Goal: Task Accomplishment & Management: Use online tool/utility

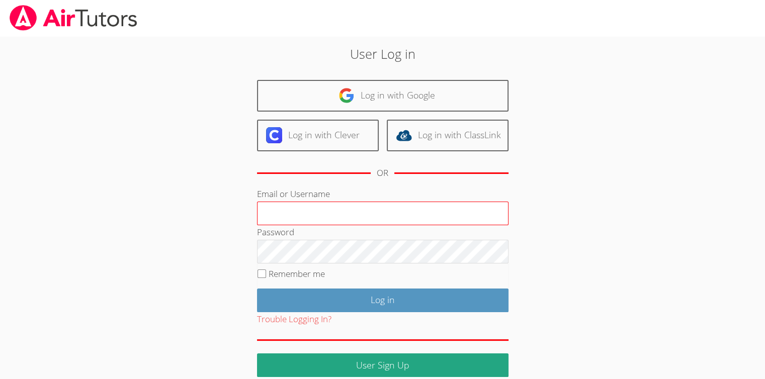
click at [419, 214] on input "Email or Username" at bounding box center [382, 214] width 251 height 24
type input "Skonickisarah@gmail.com"
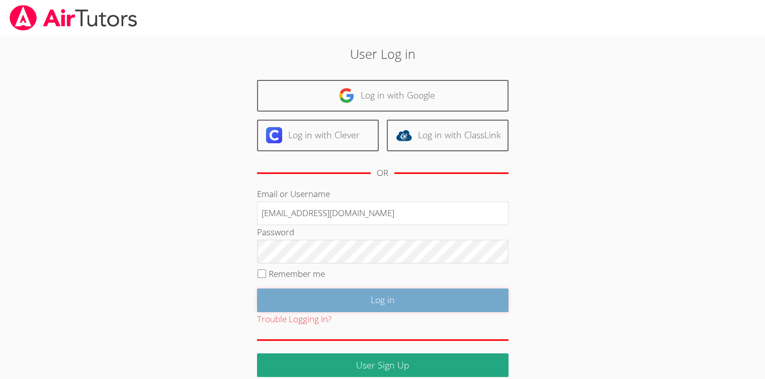
click at [382, 293] on input "Log in" at bounding box center [382, 301] width 251 height 24
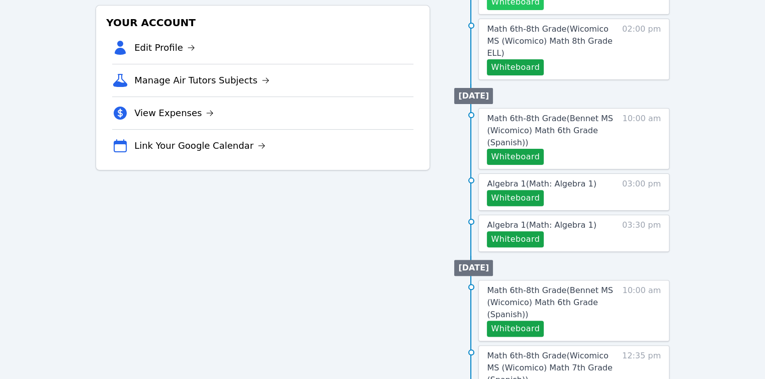
scroll to position [302, 0]
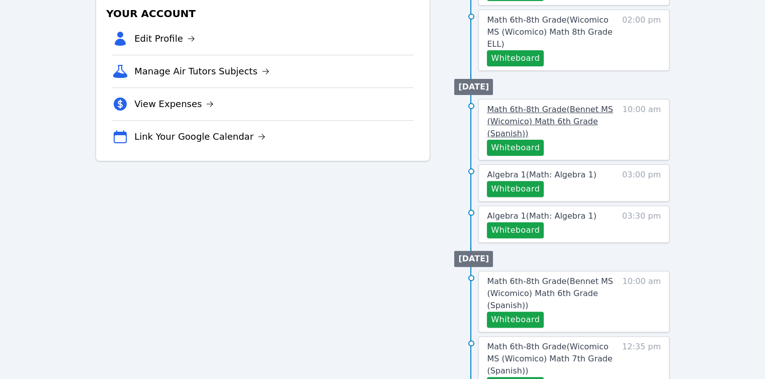
click at [517, 105] on span "Math 6th-8th Grade ( Bennet MS (Wicomico) Math 6th Grade (Spanish) )" at bounding box center [550, 122] width 126 height 34
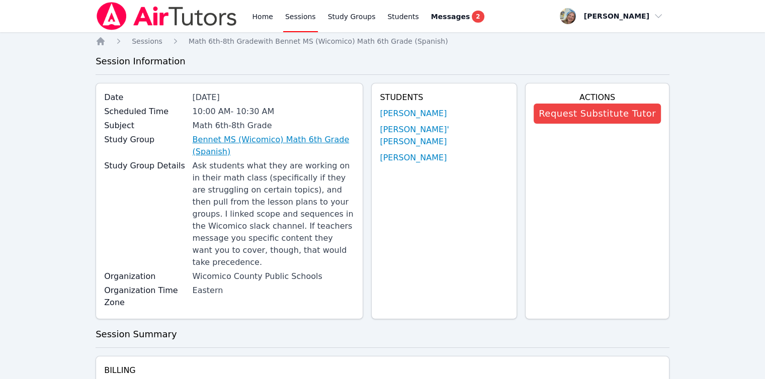
click at [355, 138] on link "Bennet MS (Wicomico) Math 6th Grade (Spanish)" at bounding box center [274, 146] width 162 height 24
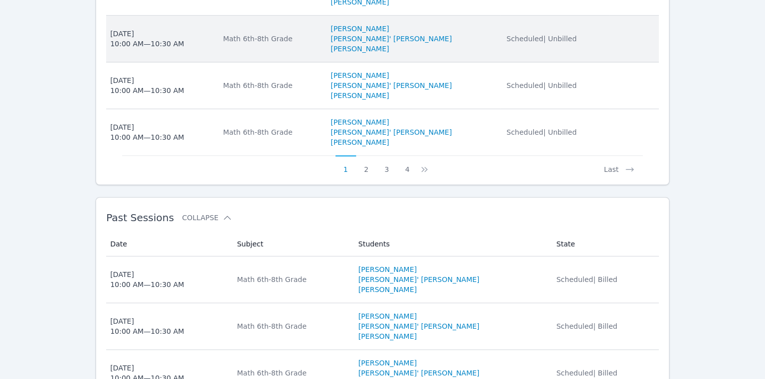
scroll to position [800, 0]
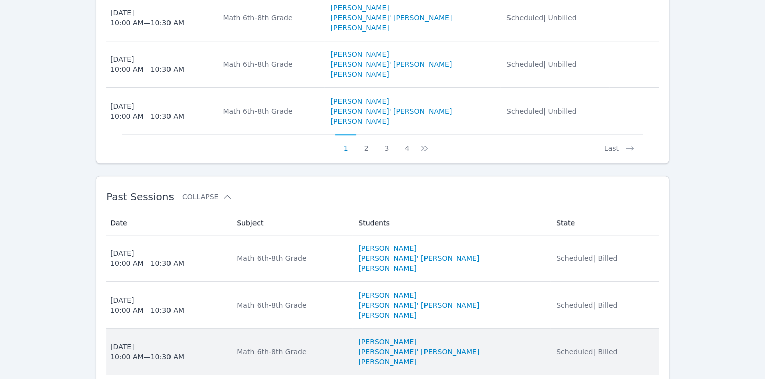
click at [561, 348] on span "Scheduled | Billed" at bounding box center [586, 352] width 61 height 8
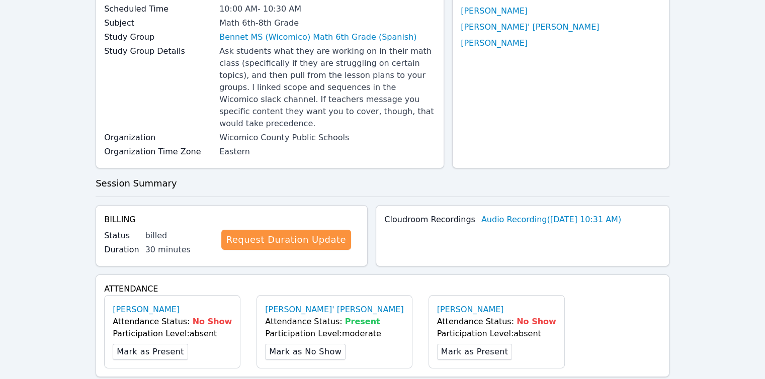
scroll to position [352, 0]
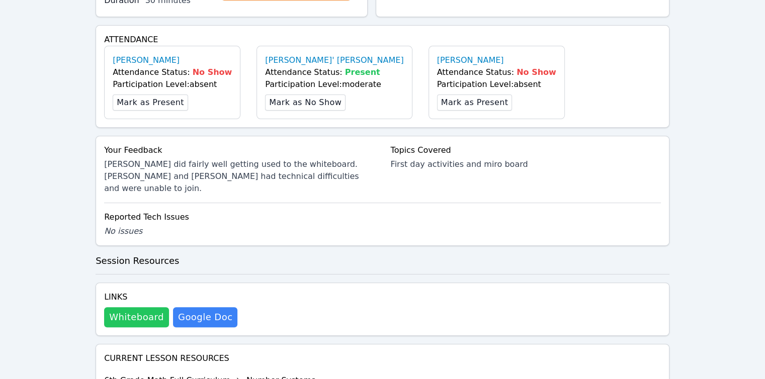
click at [134, 307] on button "Whiteboard" at bounding box center [136, 317] width 65 height 20
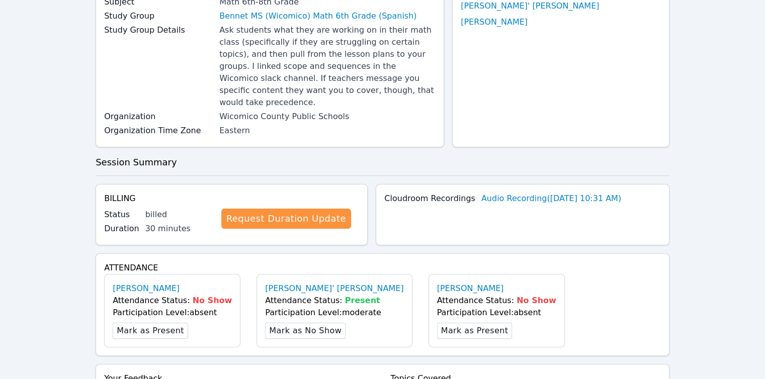
scroll to position [0, 0]
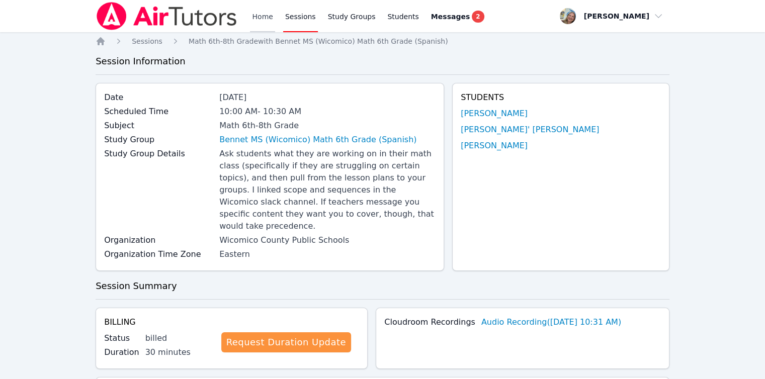
click at [267, 20] on link "Home" at bounding box center [262, 16] width 25 height 32
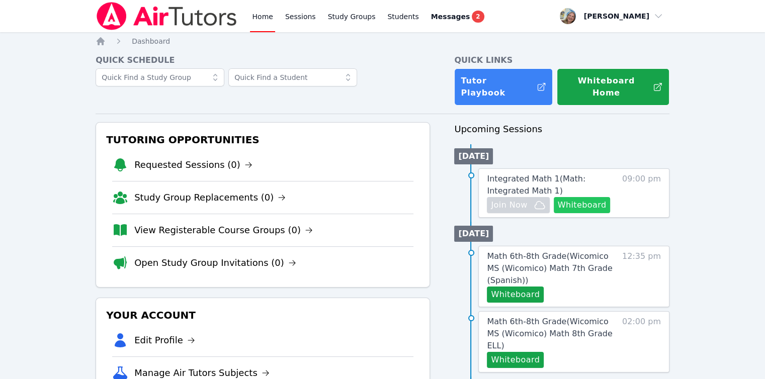
click at [584, 197] on button "Whiteboard" at bounding box center [581, 205] width 57 height 16
click at [511, 174] on span "Integrated Math 1 ( Math: Integrated Math 1 )" at bounding box center [536, 185] width 99 height 22
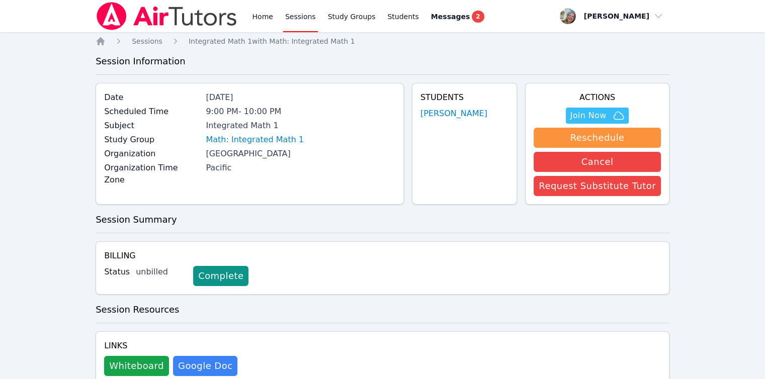
scroll to position [33, 0]
